Goal: Transaction & Acquisition: Purchase product/service

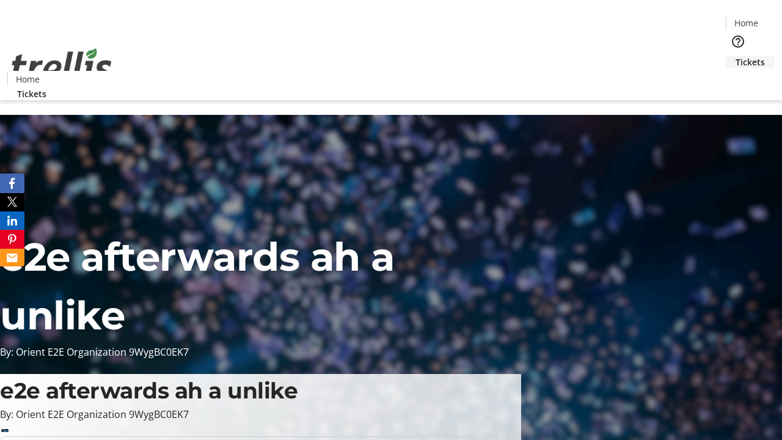
click at [736, 56] on span "Tickets" at bounding box center [750, 62] width 29 height 13
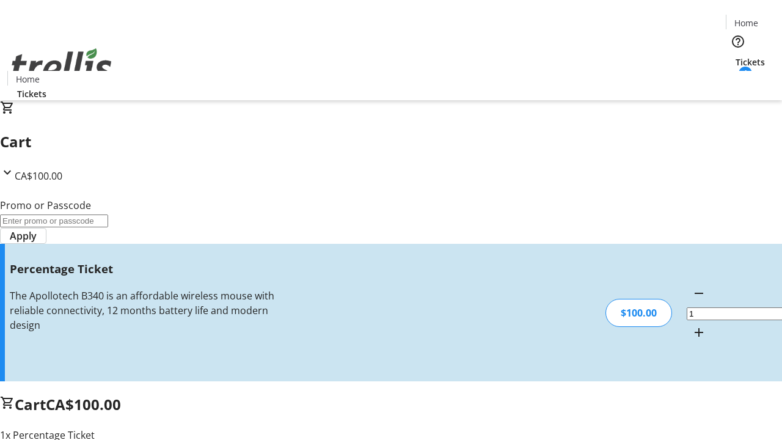
type input "FOO"
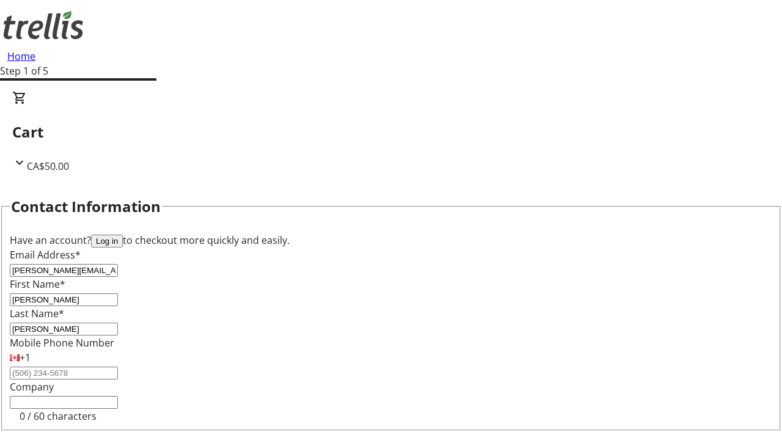
type input "[PERSON_NAME]"
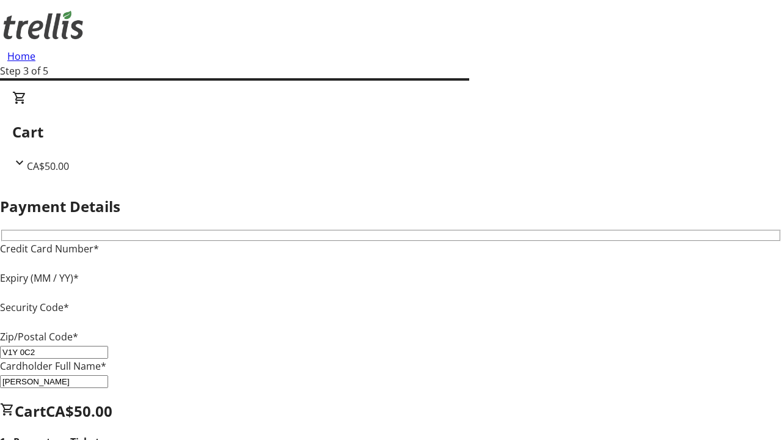
type input "V1Y 0C2"
